Goal: Task Accomplishment & Management: Manage account settings

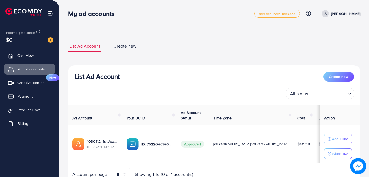
click at [202, 36] on div "List Ad Account Create new List Ad Account Create new All status Loading... Ad …" at bounding box center [214, 114] width 292 height 160
